Goal: Transaction & Acquisition: Purchase product/service

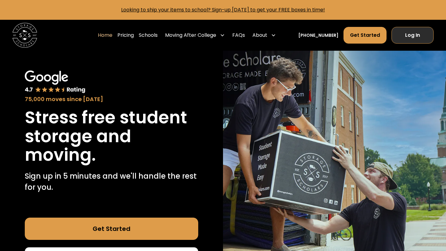
click at [422, 40] on link "Log In" at bounding box center [412, 35] width 42 height 17
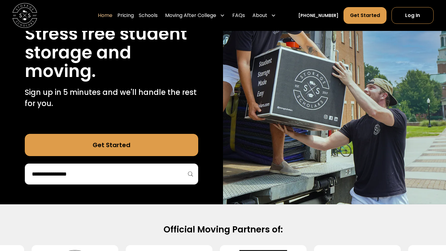
scroll to position [217, 0]
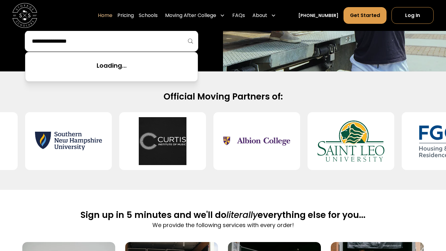
click at [131, 45] on input "search" at bounding box center [111, 41] width 160 height 11
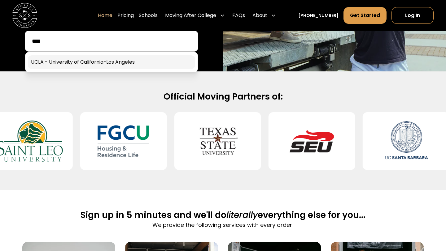
type input "****"
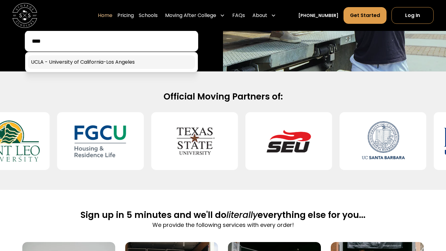
click at [147, 66] on link at bounding box center [111, 62] width 167 height 14
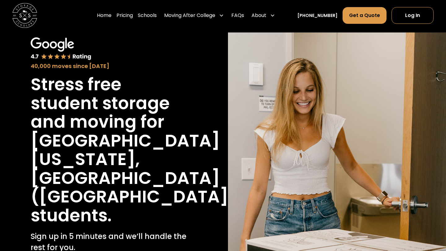
scroll to position [8, 0]
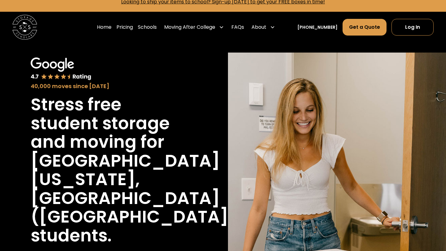
click at [130, 152] on h1 "[GEOGRAPHIC_DATA][US_STATE], [GEOGRAPHIC_DATA] ([GEOGRAPHIC_DATA])" at bounding box center [134, 189] width 206 height 75
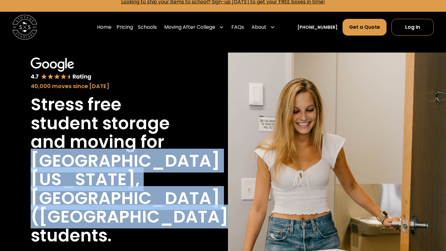
click at [129, 163] on h1 "[GEOGRAPHIC_DATA][US_STATE], [GEOGRAPHIC_DATA] ([GEOGRAPHIC_DATA])" at bounding box center [134, 189] width 206 height 75
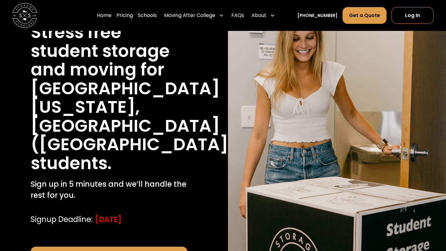
scroll to position [179, 0]
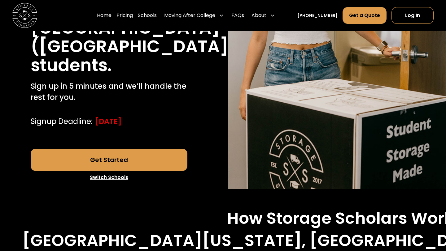
click at [141, 149] on link "Get Started" at bounding box center [109, 160] width 157 height 22
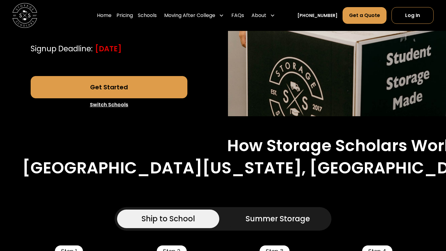
scroll to position [387, 0]
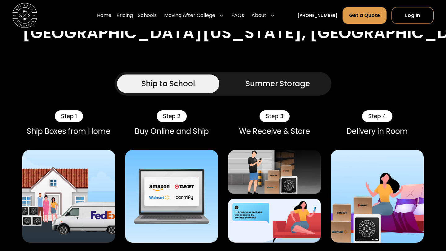
click at [160, 127] on div "Buy Online and Ship" at bounding box center [171, 131] width 93 height 9
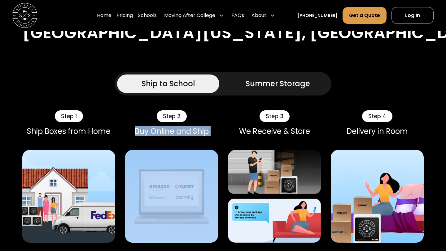
click at [139, 121] on div "Step 2 Buy Online and Ship" at bounding box center [171, 127] width 93 height 35
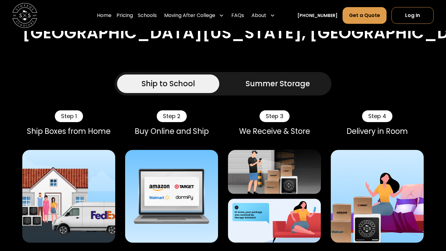
click at [96, 127] on div "Ship Boxes from Home" at bounding box center [68, 131] width 93 height 9
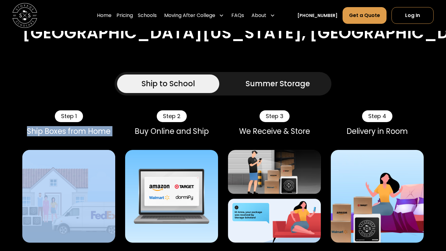
click at [96, 127] on div "Ship Boxes from Home" at bounding box center [68, 131] width 93 height 9
click at [98, 127] on div "Ship Boxes from Home" at bounding box center [68, 131] width 93 height 9
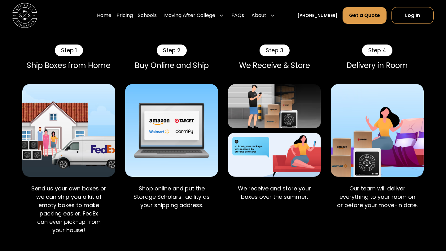
scroll to position [453, 0]
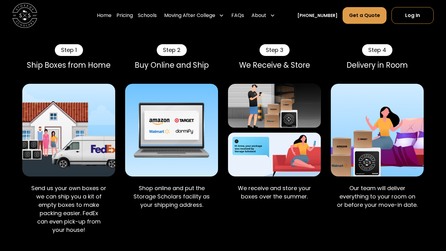
click at [85, 192] on p "Send us your own boxes or we can ship you a kit of empty boxes to make packing …" at bounding box center [68, 209] width 83 height 50
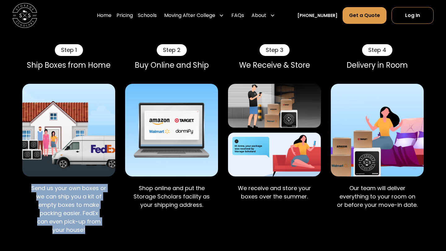
click at [86, 204] on p "Send us your own boxes or we can ship you a kit of empty boxes to make packing …" at bounding box center [68, 209] width 83 height 50
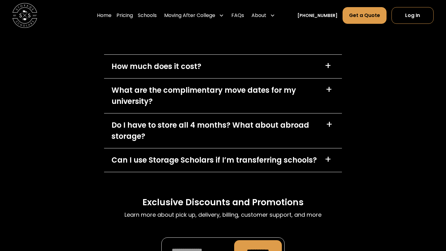
scroll to position [2641, 0]
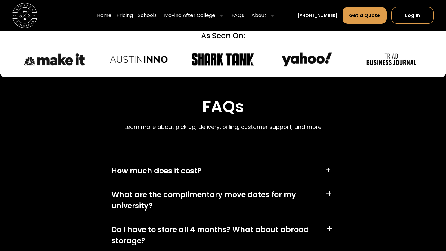
click at [155, 159] on div "How much does it cost? +" at bounding box center [223, 171] width 238 height 24
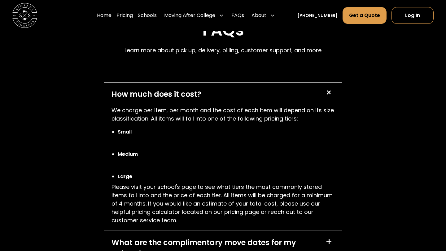
scroll to position [2724, 0]
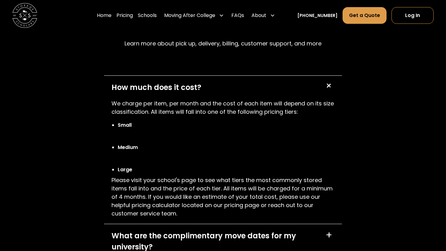
click at [215, 99] on p "We charge per item, per month and the cost of each item will depend on its size…" at bounding box center [222, 107] width 223 height 17
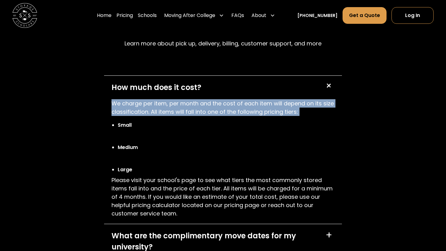
click at [233, 76] on div "How much does it cost? +" at bounding box center [223, 88] width 238 height 24
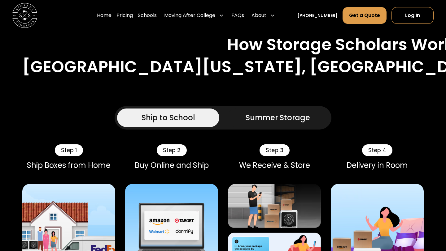
scroll to position [324, 0]
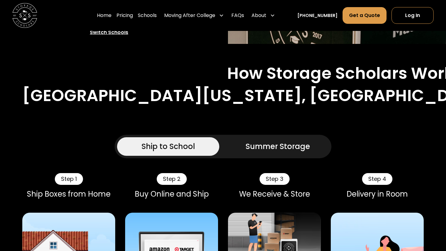
click at [242, 137] on link "Summer Storage" at bounding box center [278, 146] width 102 height 19
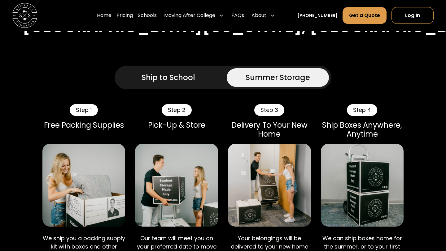
scroll to position [379, 0]
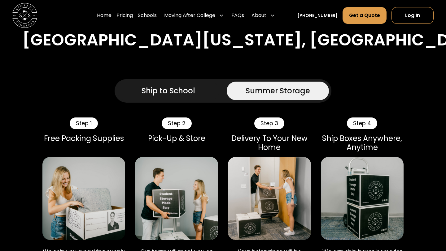
click at [218, 82] on link "Ship to School" at bounding box center [168, 91] width 102 height 19
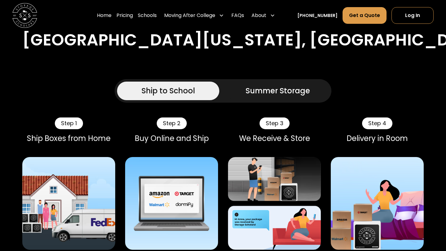
click at [254, 85] on div "Summer Storage" at bounding box center [277, 90] width 64 height 11
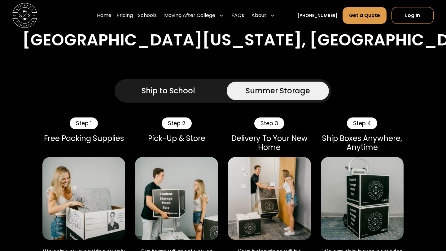
click at [202, 82] on link "Ship to School" at bounding box center [168, 91] width 102 height 19
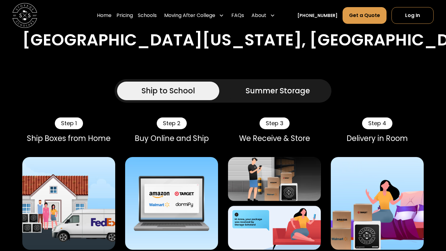
click at [240, 82] on link "Summer Storage" at bounding box center [278, 91] width 102 height 19
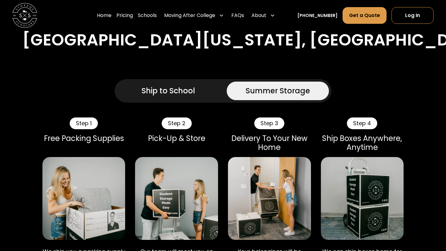
click at [195, 82] on link "Ship to School" at bounding box center [168, 91] width 102 height 19
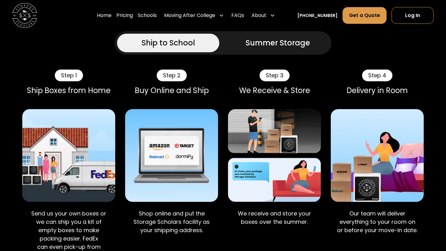
scroll to position [428, 0]
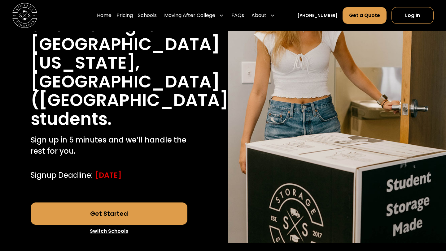
scroll to position [0, 0]
